Goal: Information Seeking & Learning: Learn about a topic

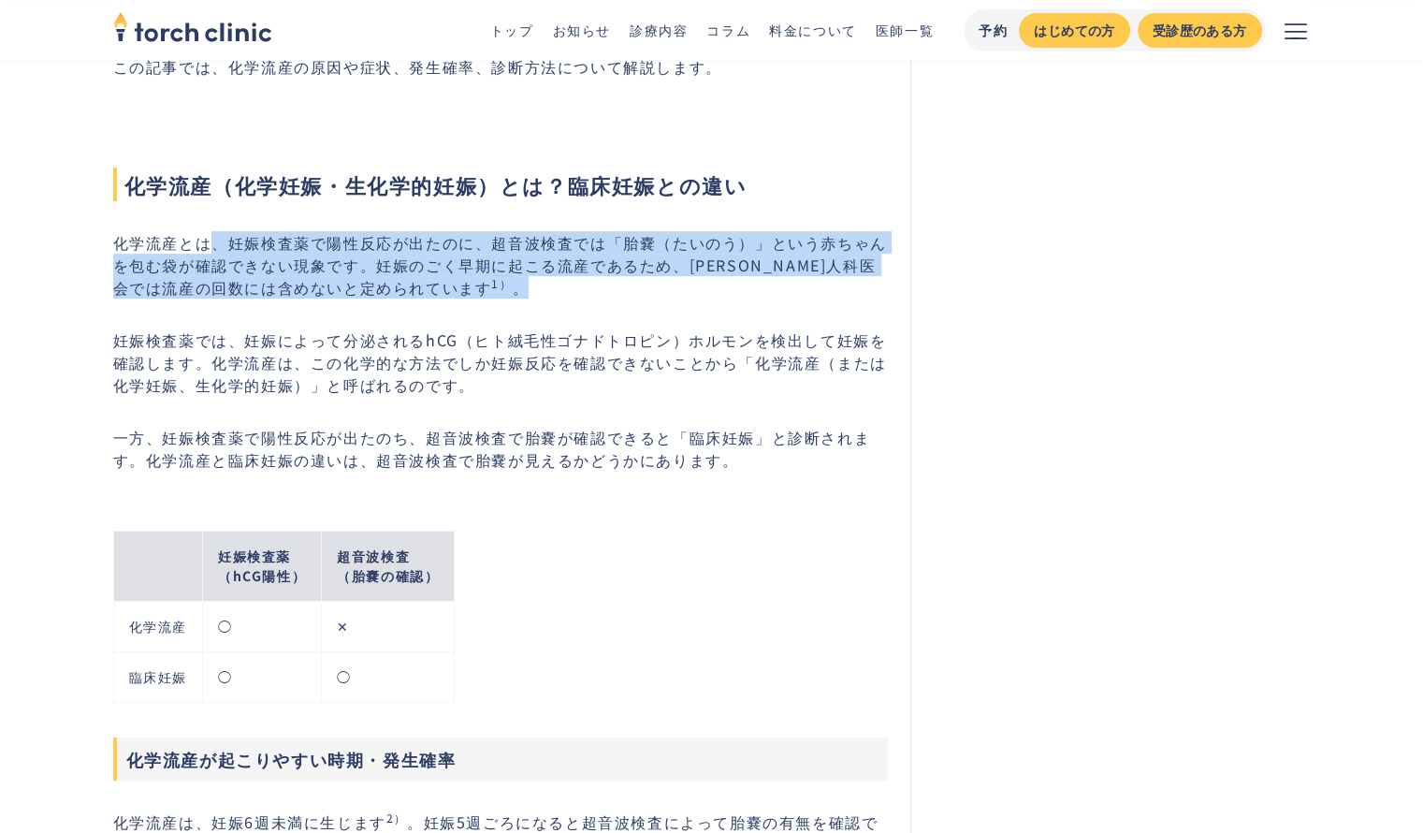
drag, startPoint x: 208, startPoint y: 242, endPoint x: 544, endPoint y: 280, distance: 338.0
click at [544, 280] on p "化学流産とは、妊娠検査薬で陽性反応が出たのに、超音波検査では「胎嚢（たいのう）」という赤ちゃんを包む袋が確認できない現象です。妊娠のごく早期に起こる流産である…" at bounding box center [501, 264] width 776 height 67
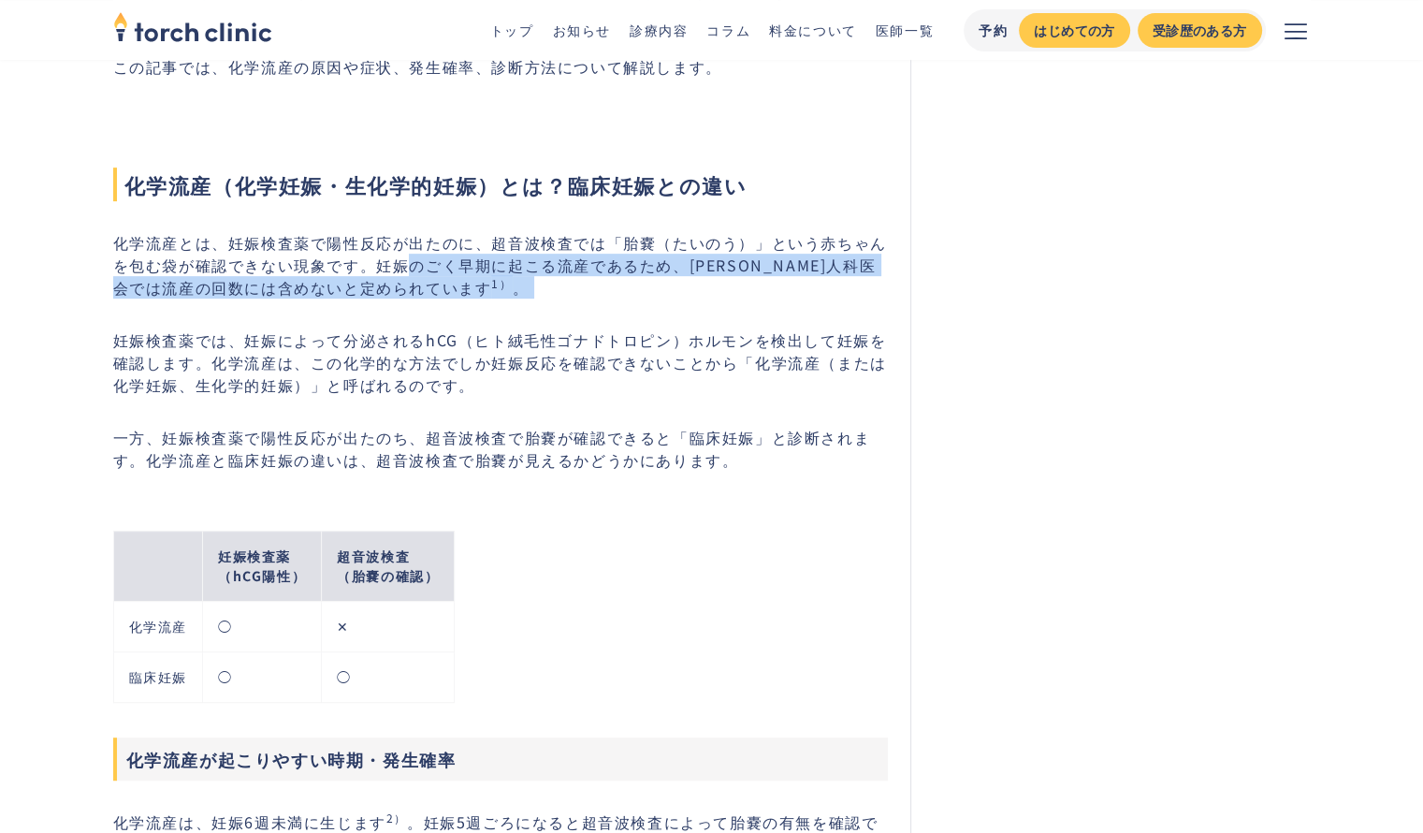
drag, startPoint x: 544, startPoint y: 280, endPoint x: 389, endPoint y: 261, distance: 155.5
click at [389, 261] on p "化学流産とは、妊娠検査薬で陽性反応が出たのに、超音波検査では「胎嚢（たいのう）」という赤ちゃんを包む袋が確認できない現象です。妊娠のごく早期に起こる流産である…" at bounding box center [501, 264] width 776 height 67
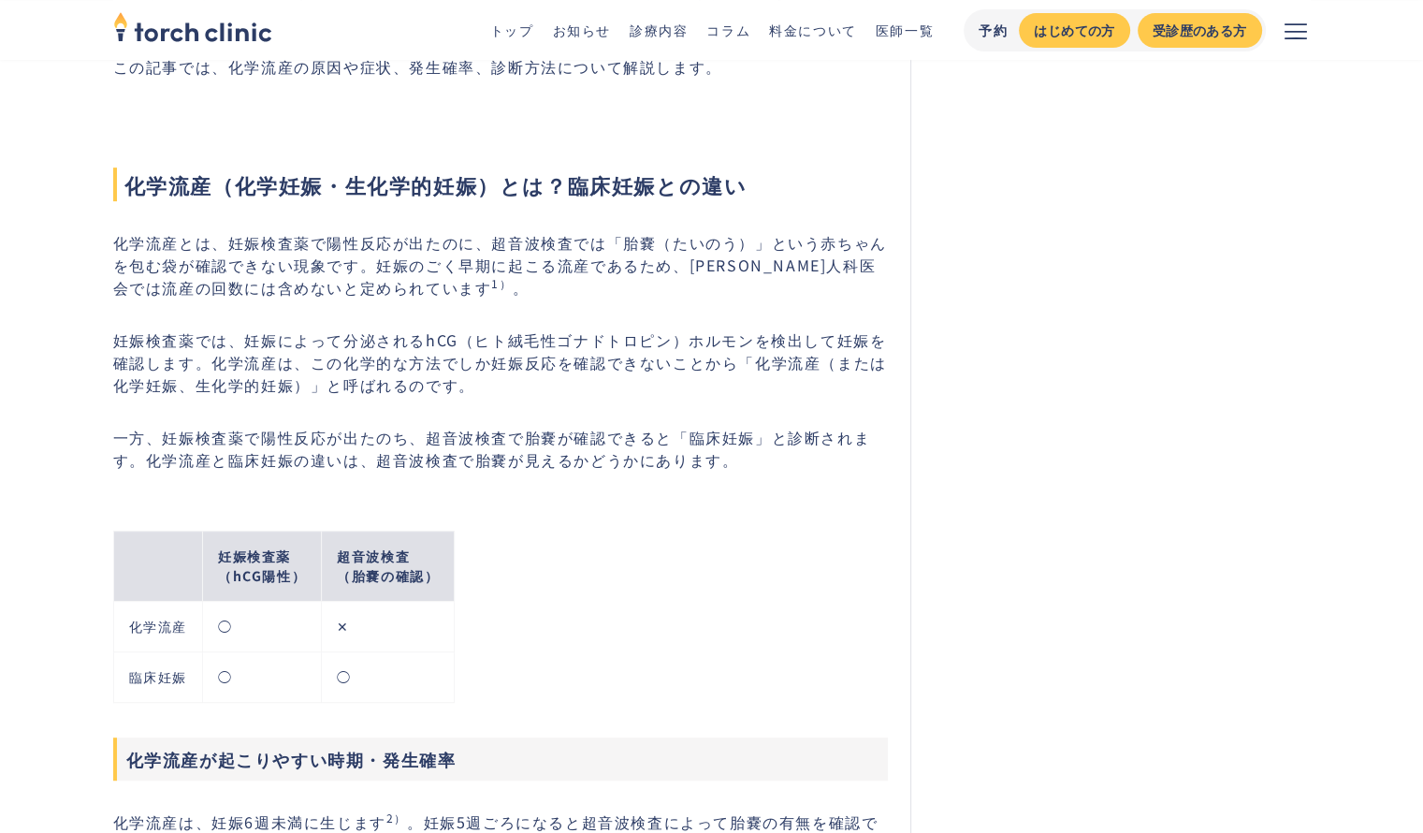
click at [343, 255] on p "化学流産とは、妊娠検査薬で陽性反応が出たのに、超音波検査では「胎嚢（たいのう）」という赤ちゃんを包む袋が確認できない現象です。妊娠のごく早期に起こる流産である…" at bounding box center [501, 264] width 776 height 67
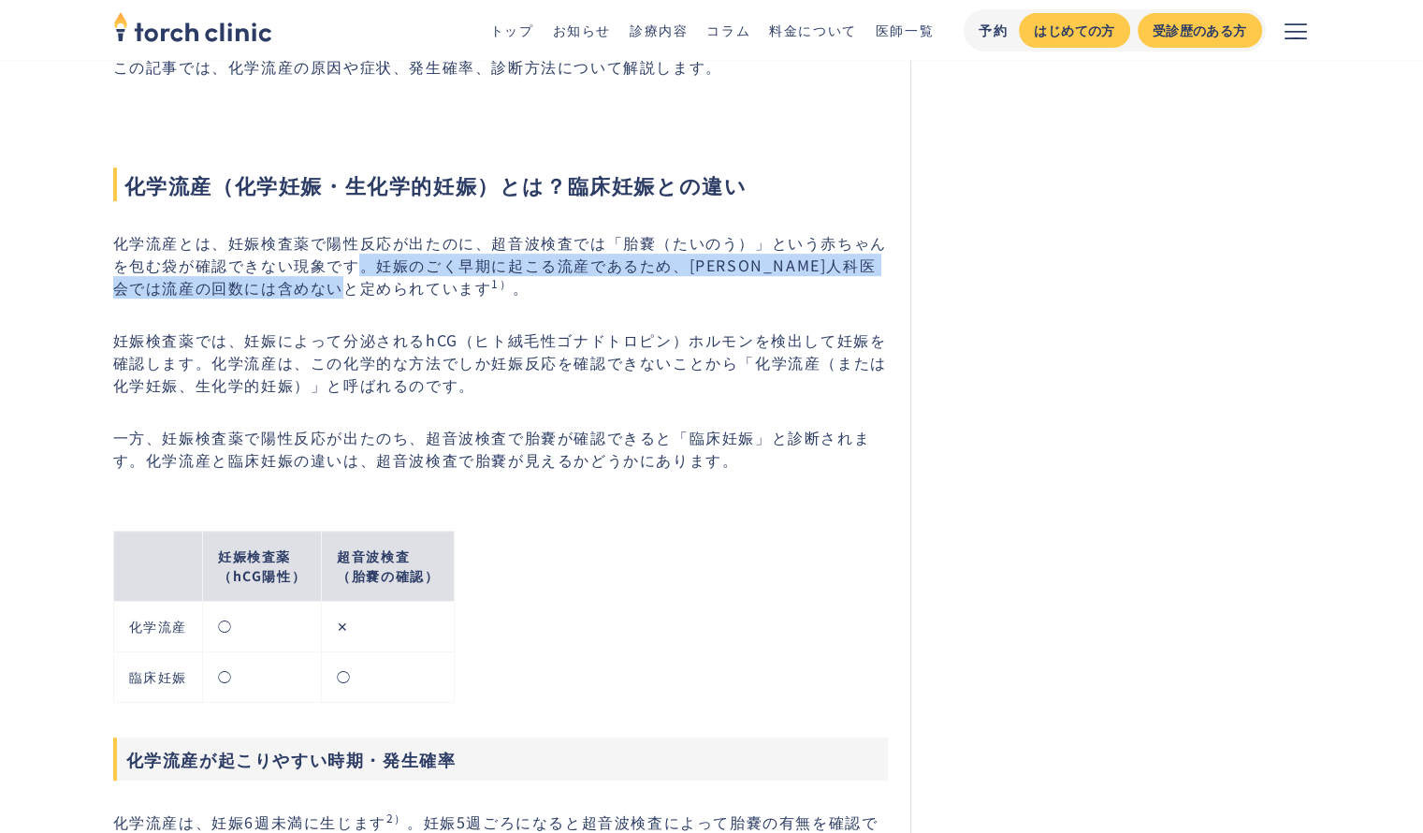
drag, startPoint x: 343, startPoint y: 255, endPoint x: 364, endPoint y: 277, distance: 29.8
click at [364, 277] on p "化学流産とは、妊娠検査薬で陽性反応が出たのに、超音波検査では「胎嚢（たいのう）」という赤ちゃんを包む袋が確認できない現象です。妊娠のごく早期に起こる流産である…" at bounding box center [501, 264] width 776 height 67
drag, startPoint x: 404, startPoint y: 280, endPoint x: 298, endPoint y: 266, distance: 107.6
click at [299, 267] on p "化学流産とは、妊娠検査薬で陽性反応が出たのに、超音波検査では「胎嚢（たいのう）」という赤ちゃんを包む袋が確認できない現象です。妊娠のごく早期に起こる流産である…" at bounding box center [501, 264] width 776 height 67
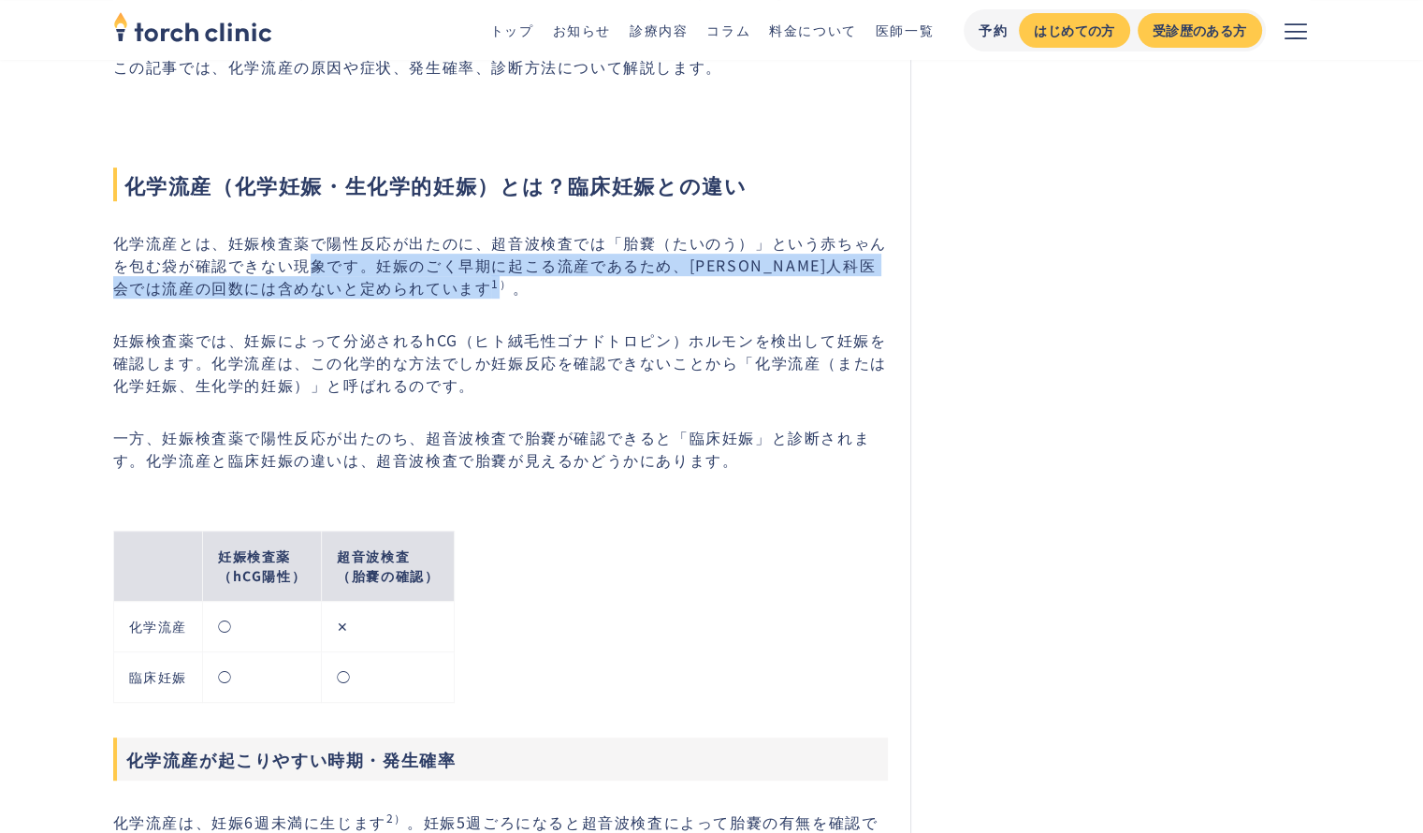
click at [298, 266] on p "化学流産とは、妊娠検査薬で陽性反応が出たのに、超音波検査では「胎嚢（たいのう）」という赤ちゃんを包む袋が確認できない現象です。妊娠のごく早期に起こる流産である…" at bounding box center [501, 264] width 776 height 67
drag, startPoint x: 292, startPoint y: 259, endPoint x: 522, endPoint y: 291, distance: 232.4
click at [522, 291] on p "化学流産とは、妊娠検査薬で陽性反応が出たのに、超音波検査では「胎嚢（たいのう）」という赤ちゃんを包む袋が確認できない現象です。妊娠のごく早期に起こる流産である…" at bounding box center [501, 264] width 776 height 67
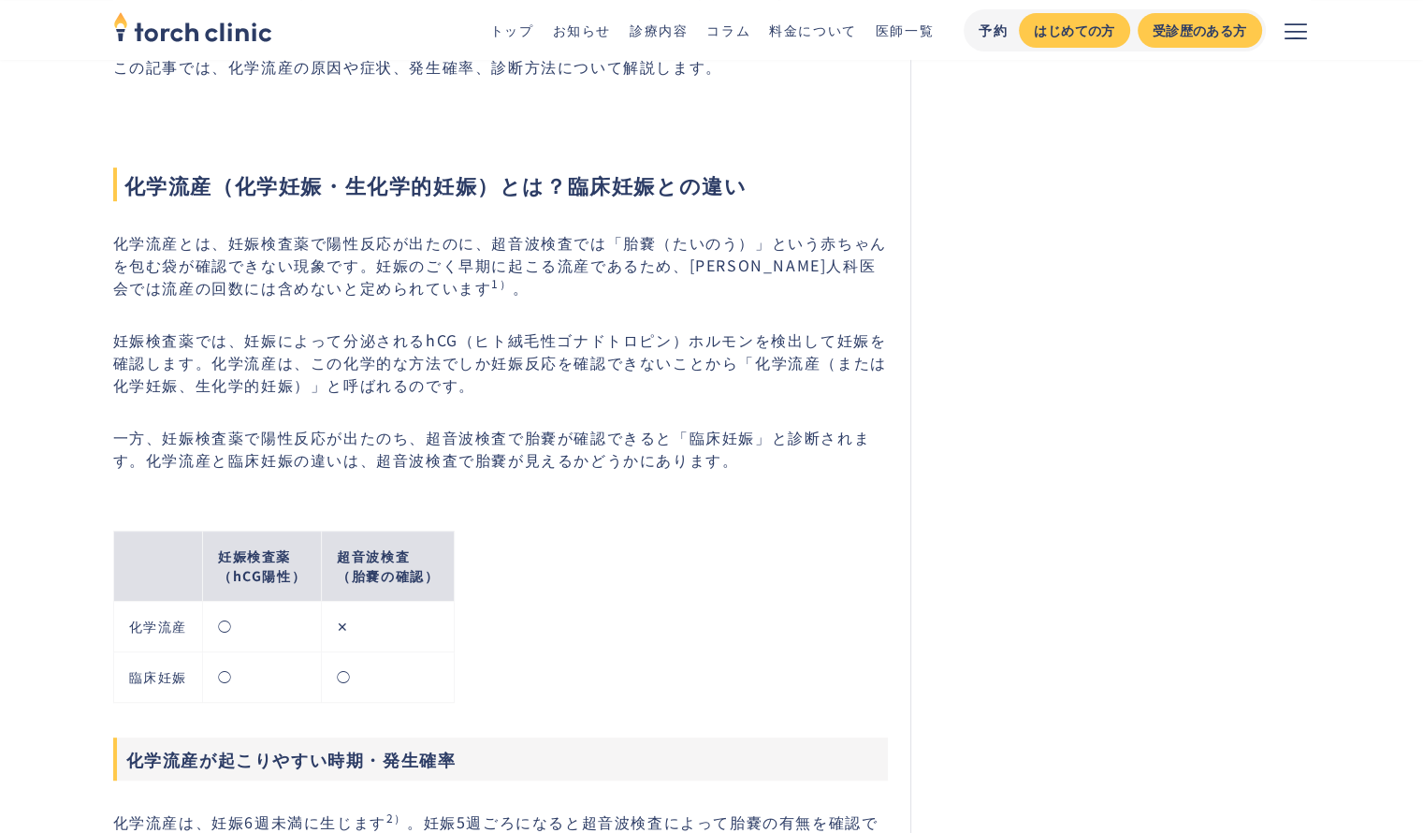
click at [520, 275] on p "化学流産とは、妊娠検査薬で陽性反応が出たのに、超音波検査では「胎嚢（たいのう）」という赤ちゃんを包む袋が確認できない現象です。妊娠のごく早期に起こる流産である…" at bounding box center [501, 264] width 776 height 67
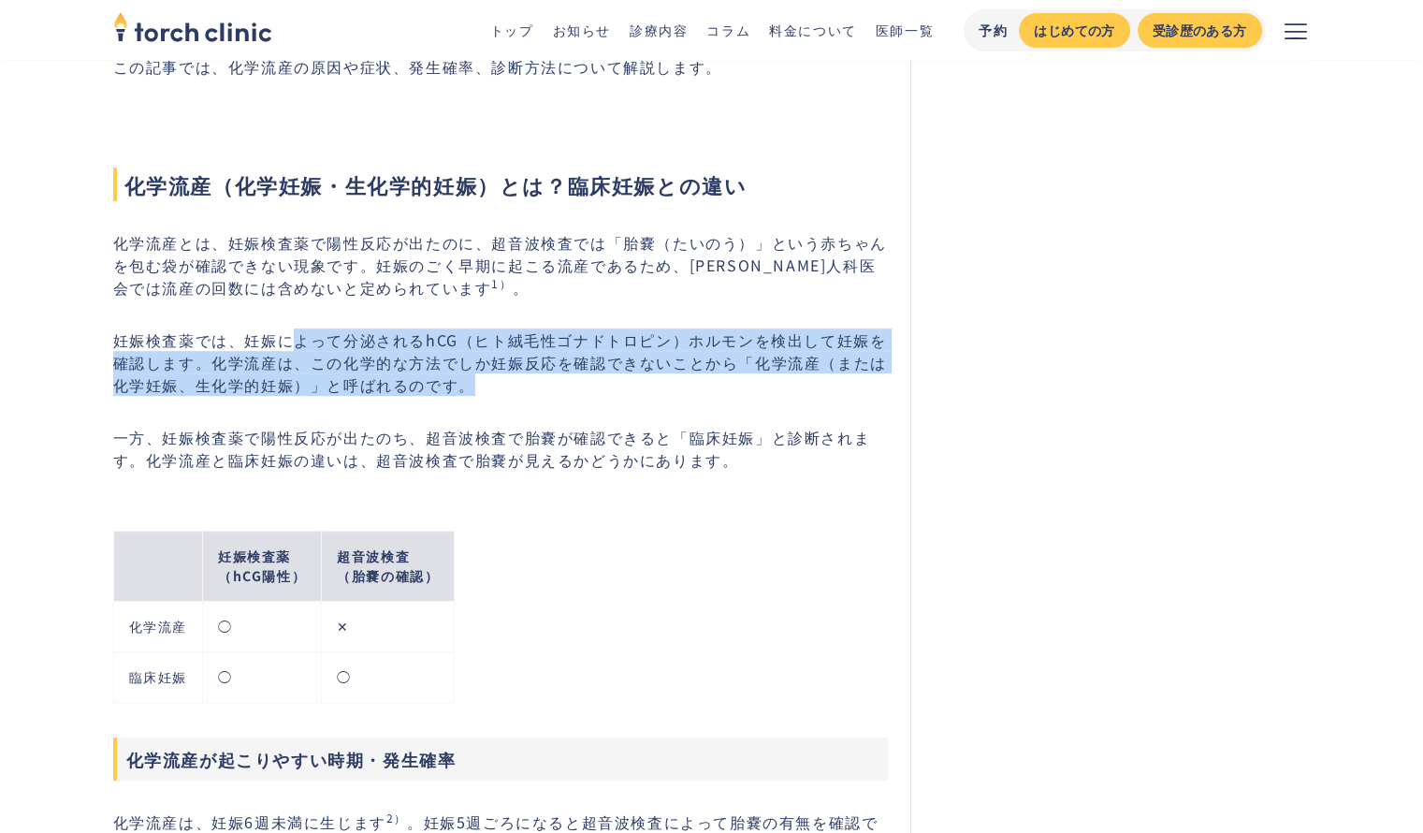
drag, startPoint x: 300, startPoint y: 328, endPoint x: 673, endPoint y: 380, distance: 376.1
click at [670, 380] on p "妊娠検査薬では、妊娠によって分泌されるhCG（ヒト絨毛性ゴナドトロピン）ホルモンを検出して妊娠を確認します。化学流産は、この化学的な方法でしか妊娠反応を確認で…" at bounding box center [501, 361] width 776 height 67
click at [674, 382] on p "妊娠検査薬では、妊娠によって分泌されるhCG（ヒト絨毛性ゴナドトロピン）ホルモンを検出して妊娠を確認します。化学流産は、この化学的な方法でしか妊娠反応を確認で…" at bounding box center [501, 361] width 776 height 67
click at [671, 379] on p "妊娠検査薬では、妊娠によって分泌されるhCG（ヒト絨毛性ゴナドトロピン）ホルモンを検出して妊娠を確認します。化学流産は、この化学的な方法でしか妊娠反応を確認で…" at bounding box center [501, 361] width 776 height 67
click at [659, 364] on p "妊娠検査薬では、妊娠によって分泌されるhCG（ヒト絨毛性ゴナドトロピン）ホルモンを検出して妊娠を確認します。化学流産は、この化学的な方法でしか妊娠反応を確認で…" at bounding box center [501, 361] width 776 height 67
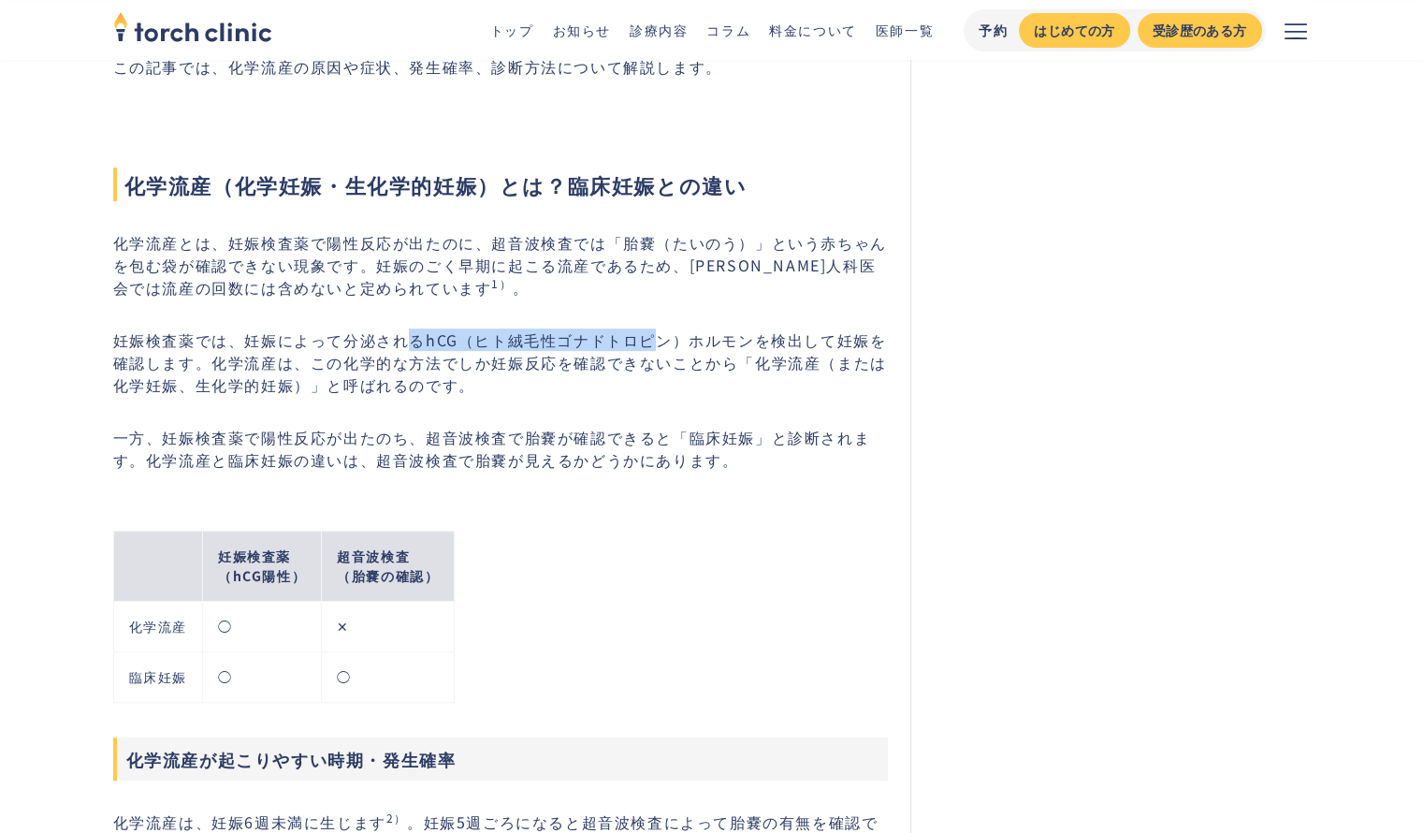
drag, startPoint x: 653, startPoint y: 349, endPoint x: 415, endPoint y: 327, distance: 238.7
click at [415, 328] on p "妊娠検査薬では、妊娠によって分泌されるhCG（ヒト絨毛性ゴナドトロピン）ホルモンを検出して妊娠を確認します。化学流産は、この化学的な方法でしか妊娠反応を確認で…" at bounding box center [501, 361] width 776 height 67
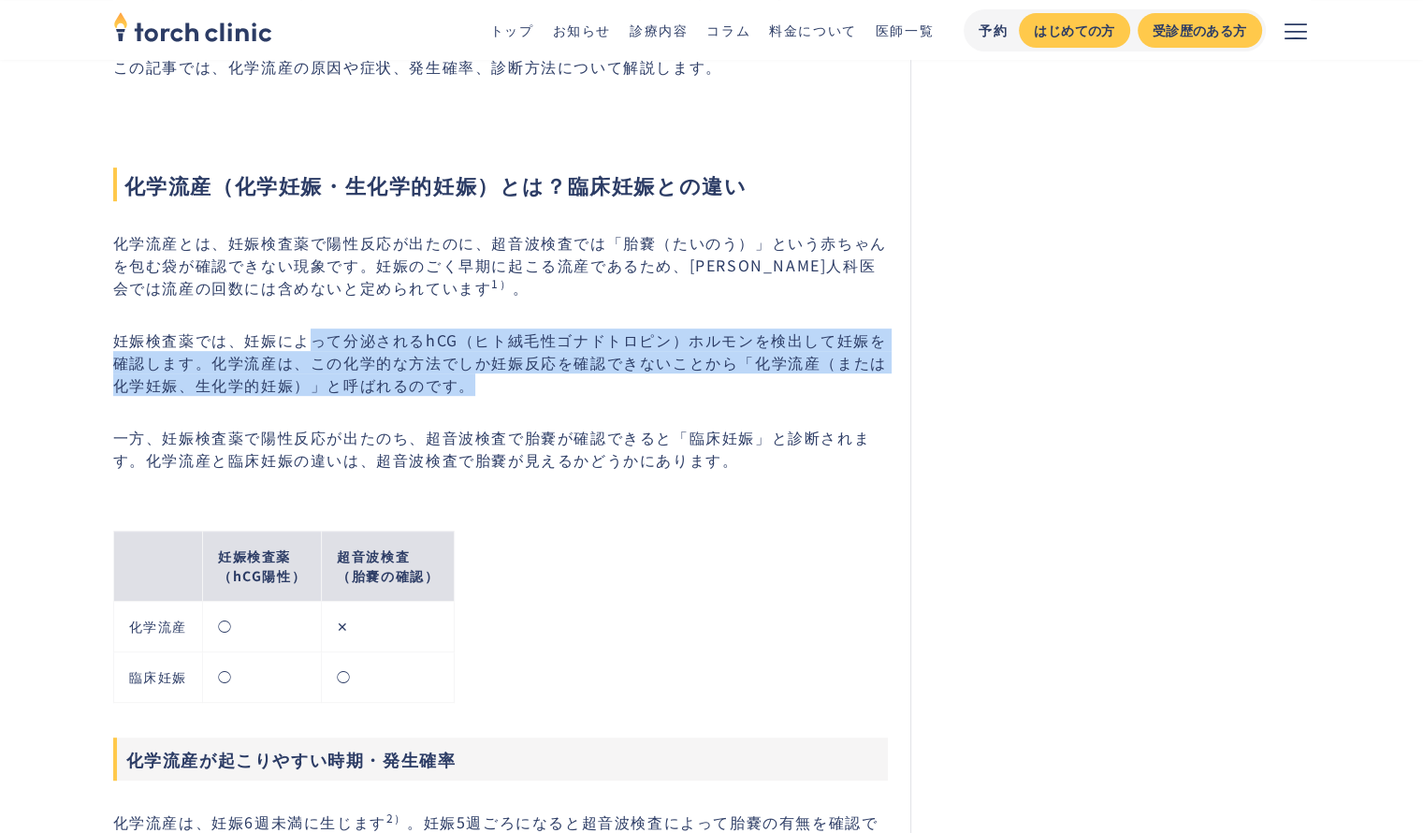
drag, startPoint x: 311, startPoint y: 343, endPoint x: 594, endPoint y: 374, distance: 285.2
click at [594, 374] on p "妊娠検査薬では、妊娠によって分泌されるhCG（ヒト絨毛性ゴナドトロピン）ホルモンを検出して妊娠を確認します。化学流産は、この化学的な方法でしか妊娠反応を確認で…" at bounding box center [501, 361] width 776 height 67
click at [598, 374] on p "妊娠検査薬では、妊娠によって分泌されるhCG（ヒト絨毛性ゴナドトロピン）ホルモンを検出して妊娠を確認します。化学流産は、この化学的な方法でしか妊娠反応を確認で…" at bounding box center [501, 361] width 776 height 67
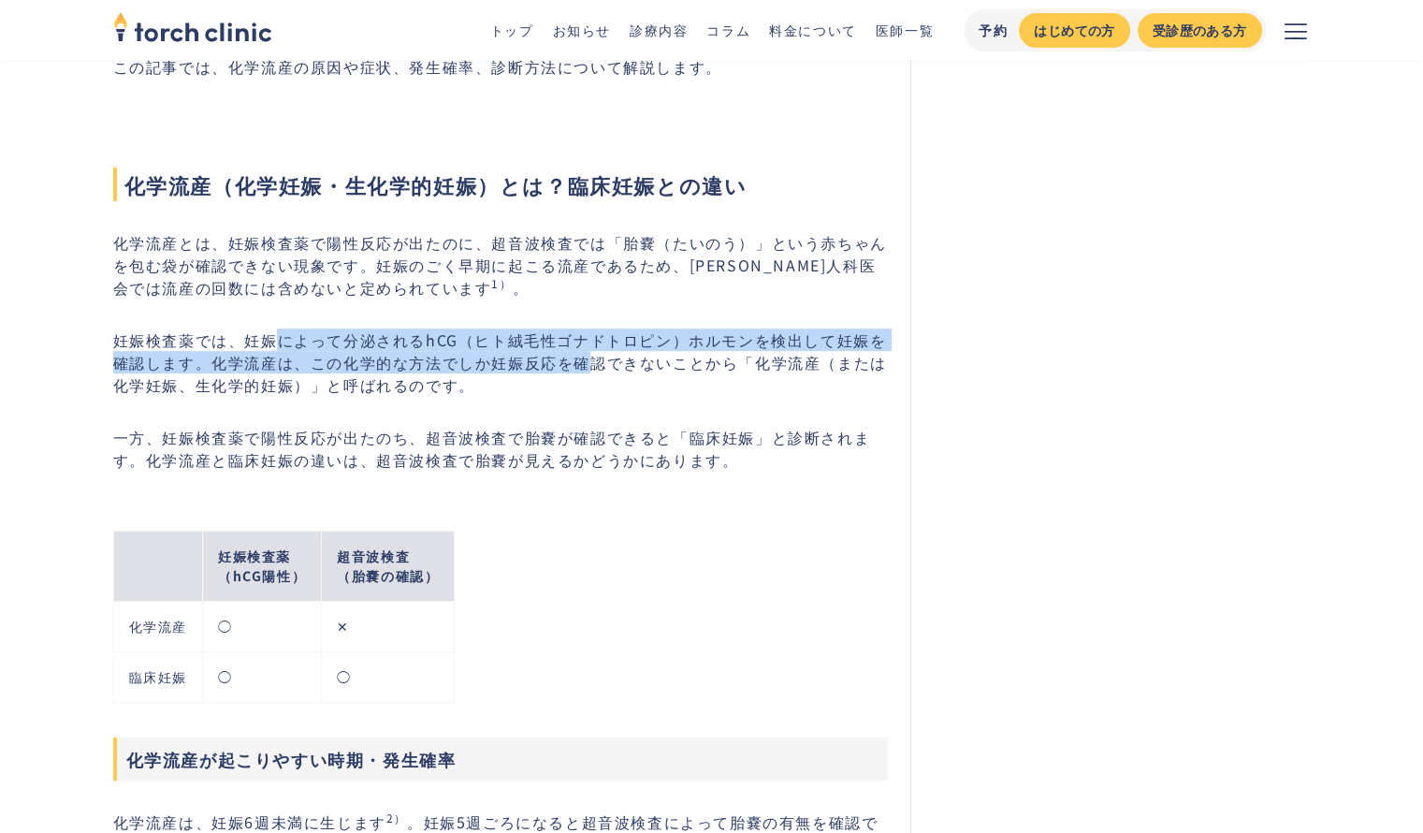
drag, startPoint x: 582, startPoint y: 371, endPoint x: 275, endPoint y: 329, distance: 309.7
click at [275, 329] on p "妊娠検査薬では、妊娠によって分泌されるhCG（ヒト絨毛性ゴナドトロピン）ホルモンを検出して妊娠を確認します。化学流産は、この化学的な方法でしか妊娠反応を確認で…" at bounding box center [501, 361] width 776 height 67
drag, startPoint x: 275, startPoint y: 329, endPoint x: 404, endPoint y: 355, distance: 131.6
click at [404, 355] on p "妊娠検査薬では、妊娠によって分泌されるhCG（ヒト絨毛性ゴナドトロピン）ホルモンを検出して妊娠を確認します。化学流産は、この化学的な方法でしか妊娠反応を確認で…" at bounding box center [501, 361] width 776 height 67
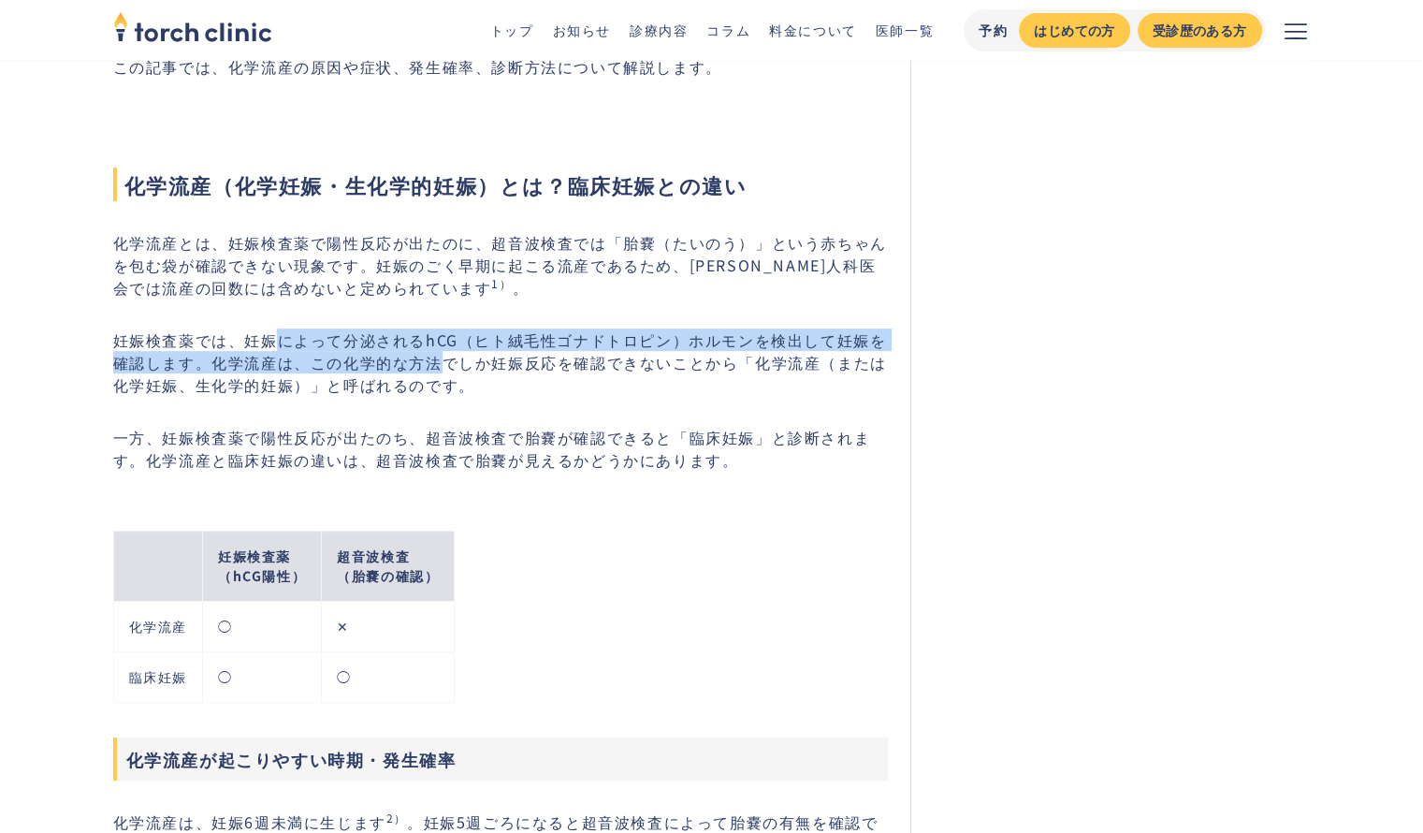
click at [404, 355] on p "妊娠検査薬では、妊娠によって分泌されるhCG（ヒト絨毛性ゴナドトロピン）ホルモンを検出して妊娠を確認します。化学流産は、この化学的な方法でしか妊娠反応を確認で…" at bounding box center [501, 361] width 776 height 67
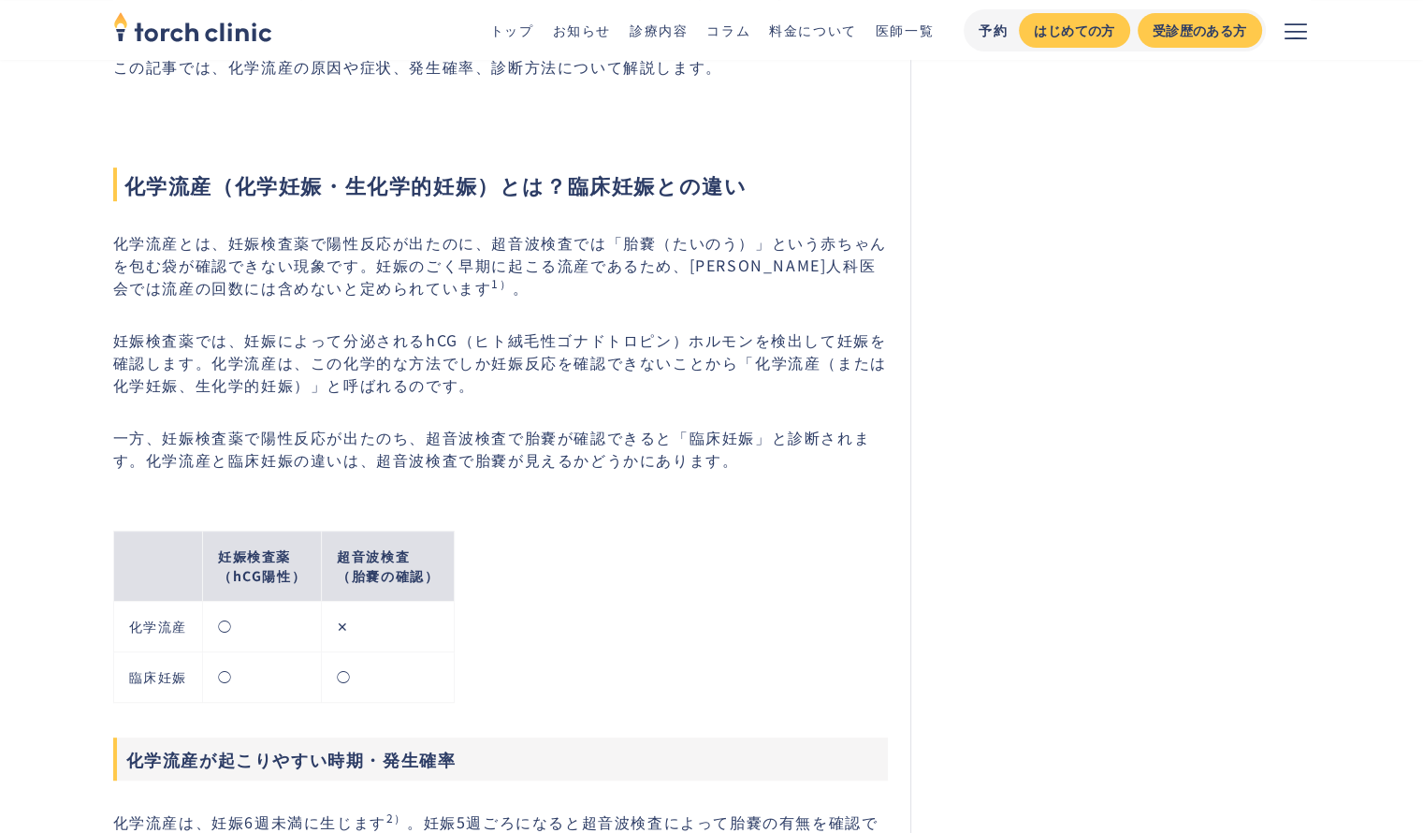
click at [418, 357] on p "妊娠検査薬では、妊娠によって分泌されるhCG（ヒト絨毛性ゴナドトロピン）ホルモンを検出して妊娠を確認します。化学流産は、この化学的な方法でしか妊娠反応を確認で…" at bounding box center [501, 361] width 776 height 67
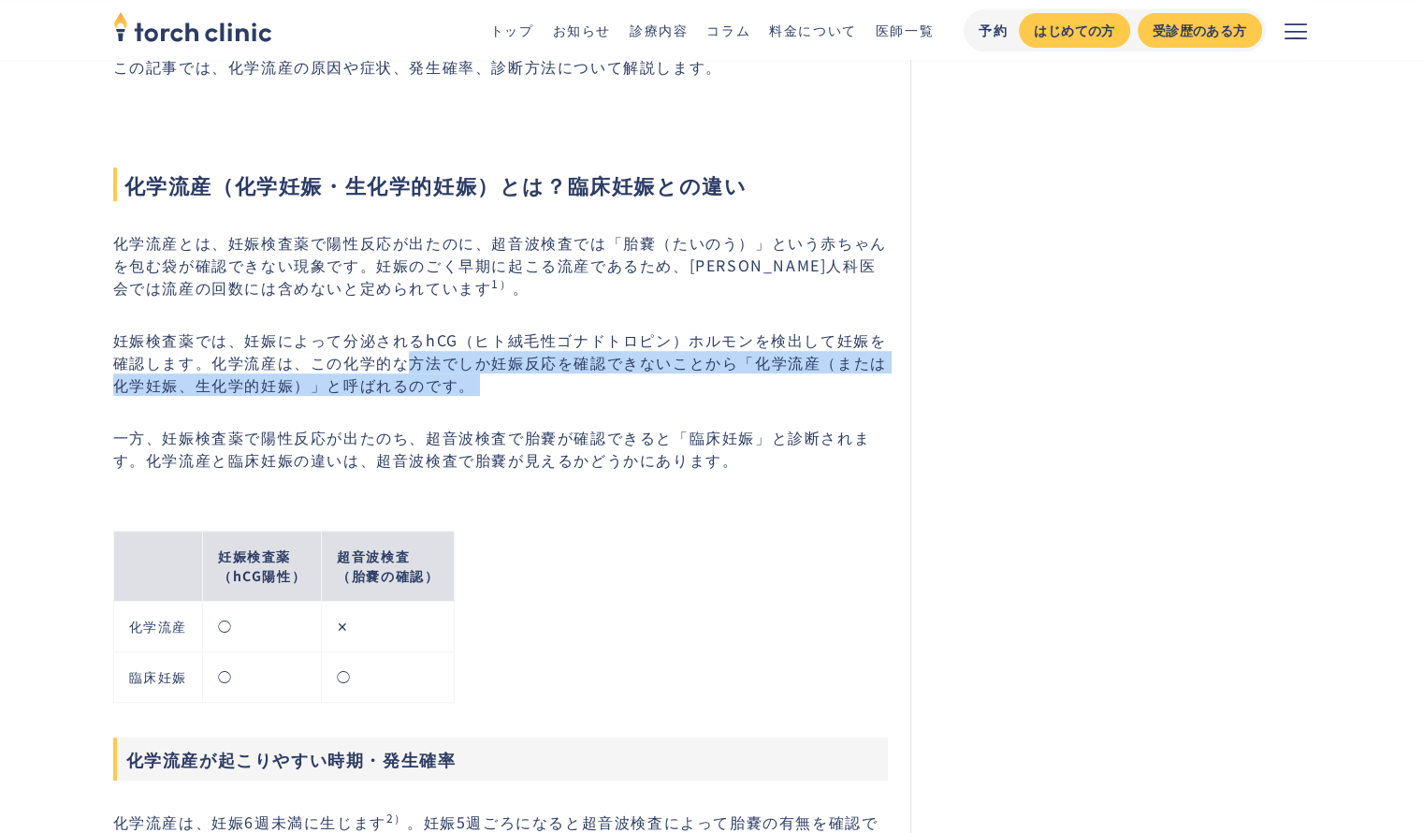
drag, startPoint x: 418, startPoint y: 357, endPoint x: 519, endPoint y: 379, distance: 103.5
click at [519, 379] on p "妊娠検査薬では、妊娠によって分泌されるhCG（ヒト絨毛性ゴナドトロピン）ホルモンを検出して妊娠を確認します。化学流産は、この化学的な方法でしか妊娠反応を確認で…" at bounding box center [501, 361] width 776 height 67
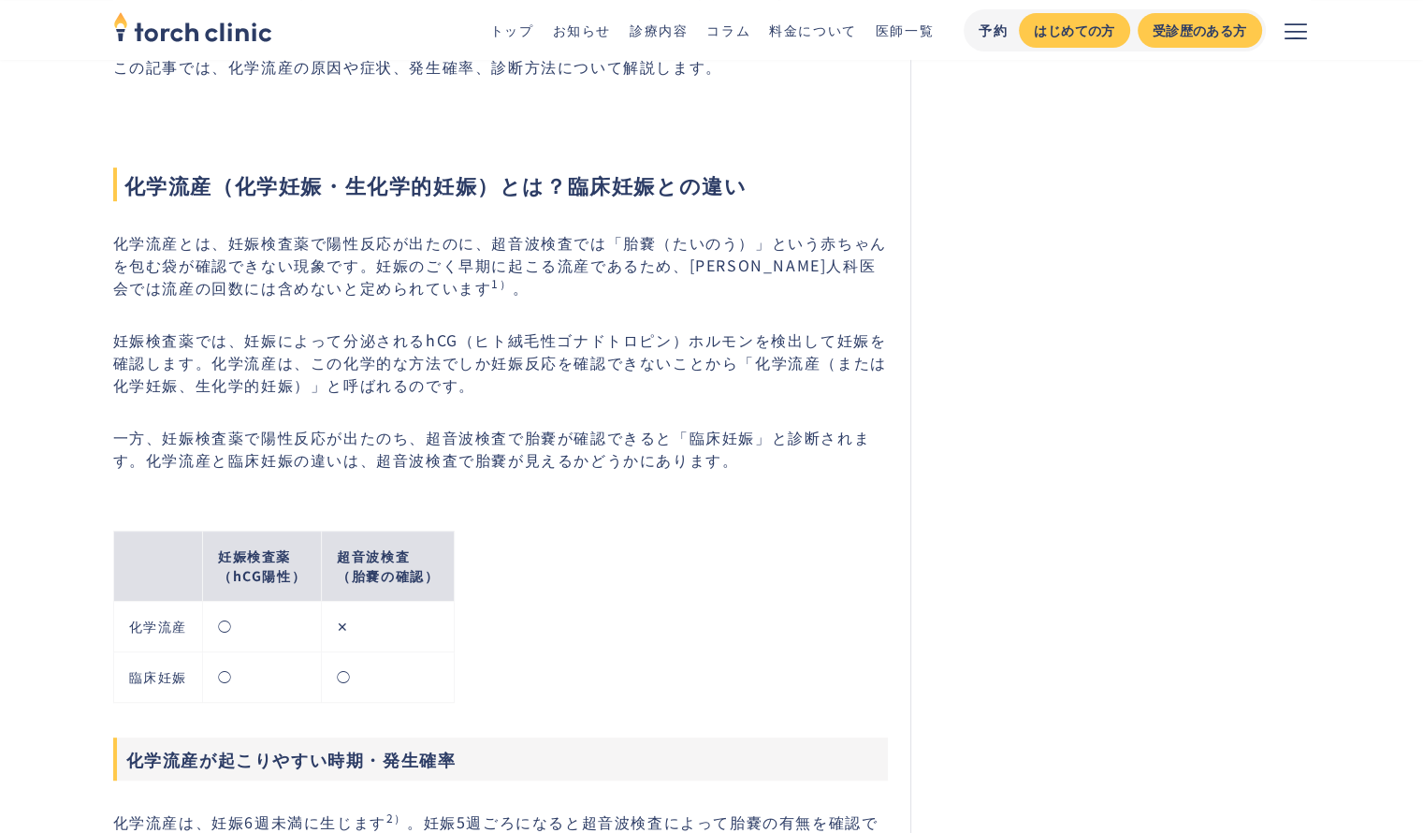
click at [519, 379] on p "妊娠検査薬では、妊娠によって分泌されるhCG（ヒト絨毛性ゴナドトロピン）ホルモンを検出して妊娠を確認します。化学流産は、この化学的な方法でしか妊娠反応を確認で…" at bounding box center [501, 361] width 776 height 67
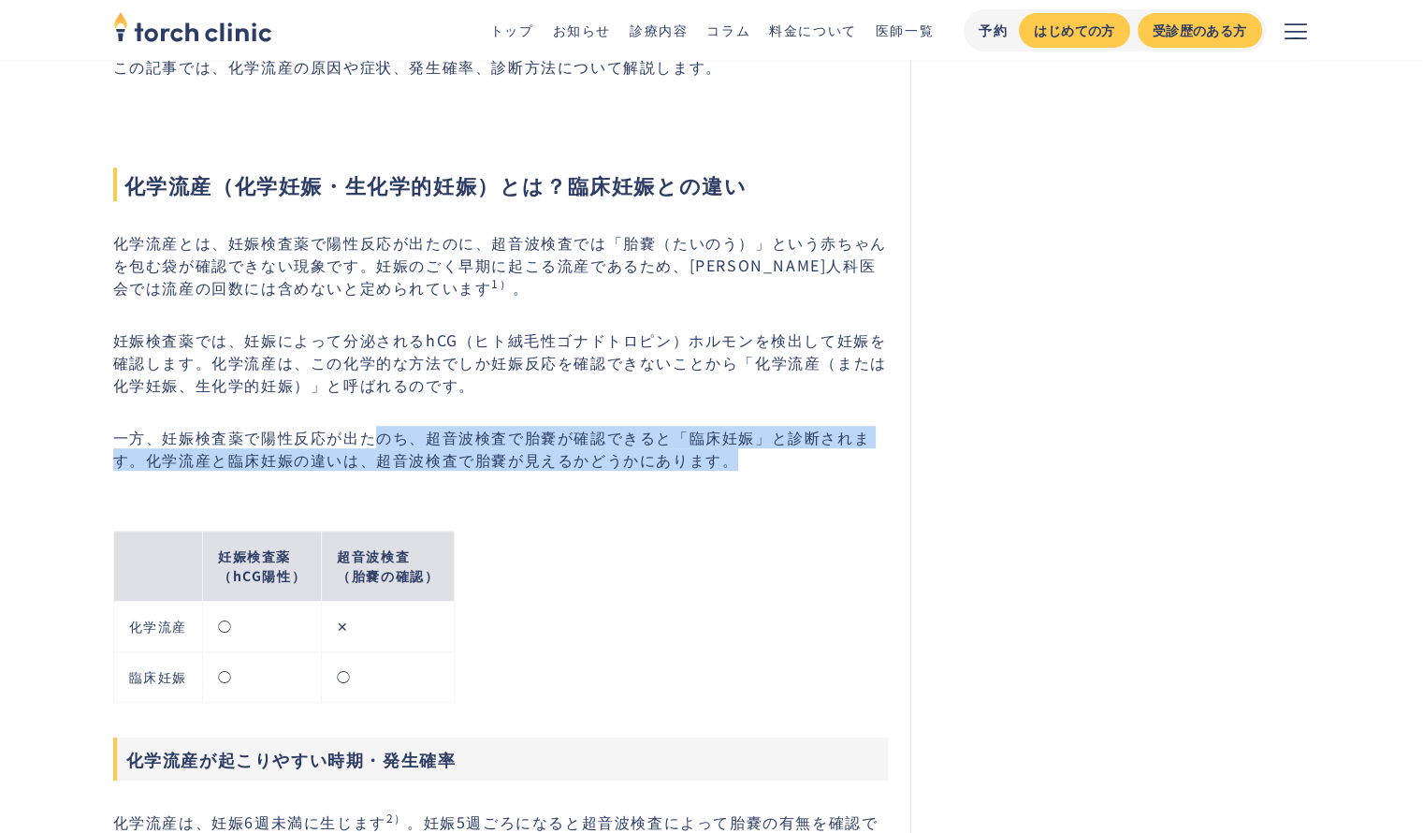
drag, startPoint x: 376, startPoint y: 432, endPoint x: 679, endPoint y: 508, distance: 312.5
click at [679, 508] on div "妊娠検査薬 （hCG陽性） 超音波検査 （胎嚢の確認） 化学流産 ◯ ✕ 臨床妊娠 ◯ ◯" at bounding box center [508, 604] width 791 height 207
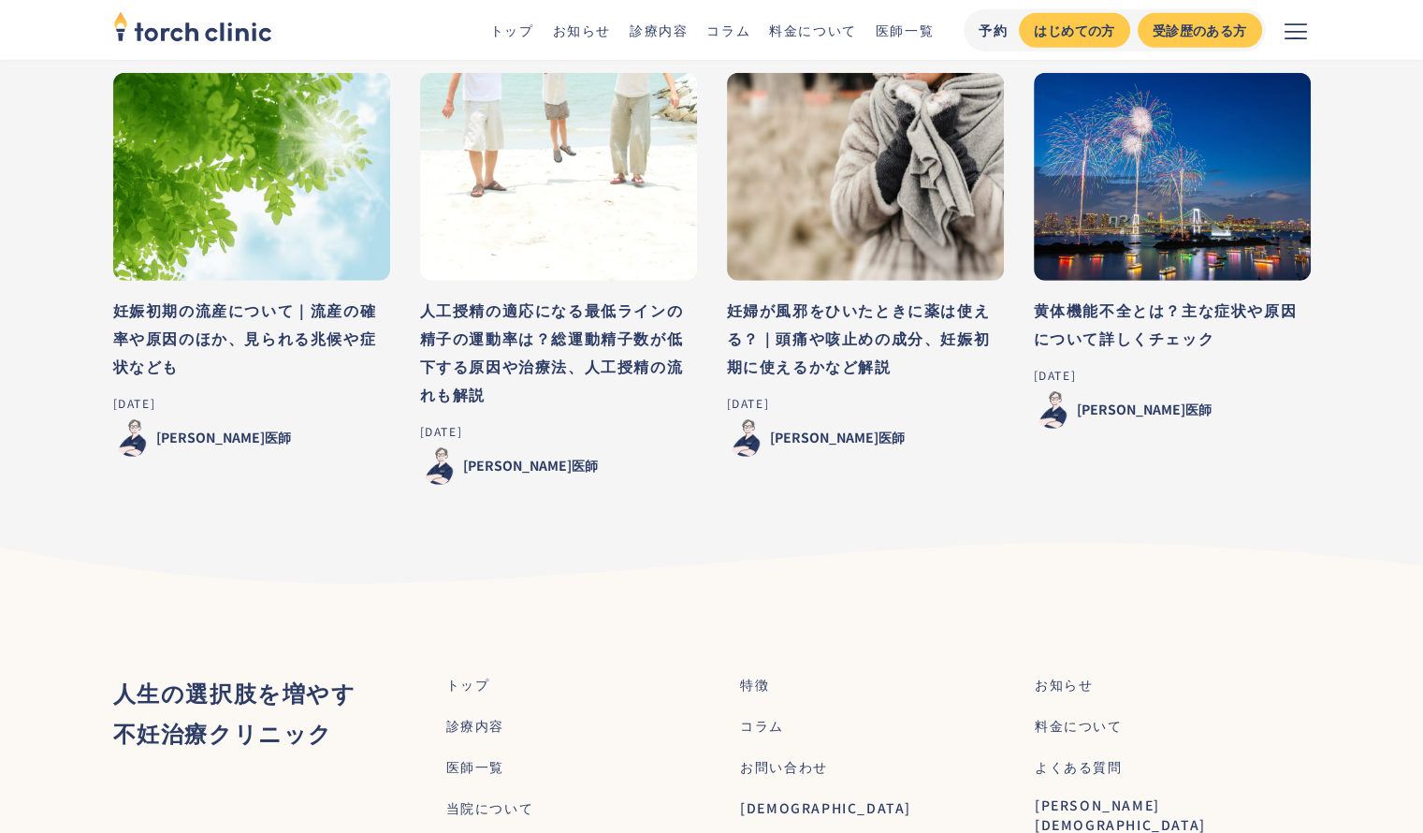
scroll to position [12913, 0]
